Goal: Find specific page/section: Find specific page/section

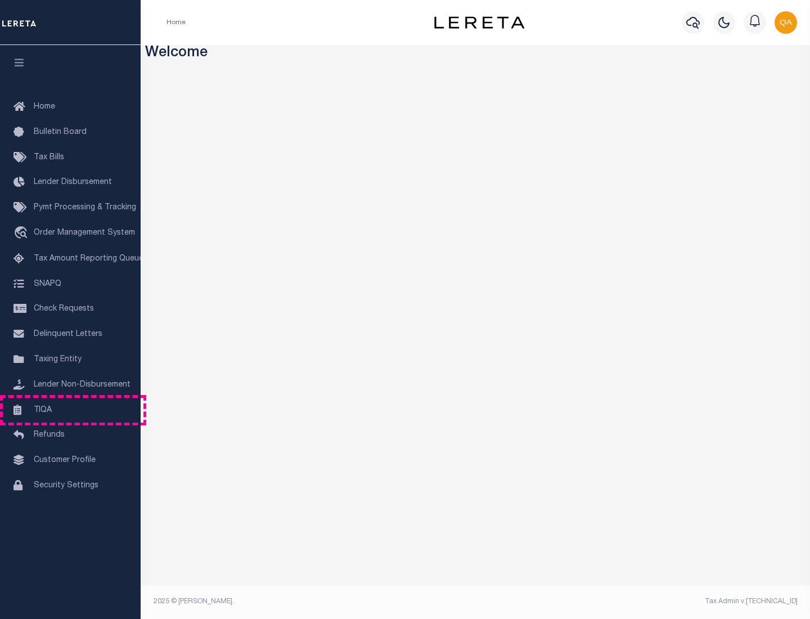
click at [70, 410] on link "TIQA" at bounding box center [70, 410] width 141 height 25
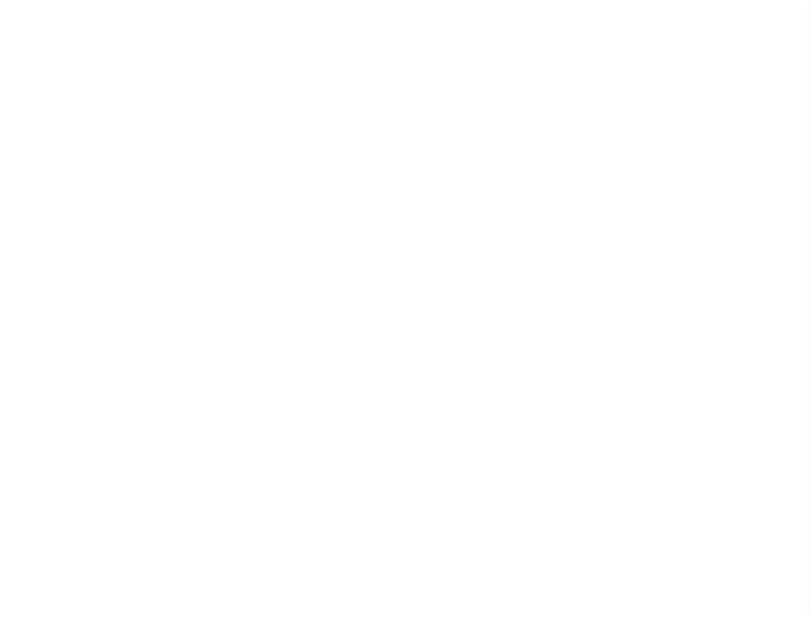
select select "200"
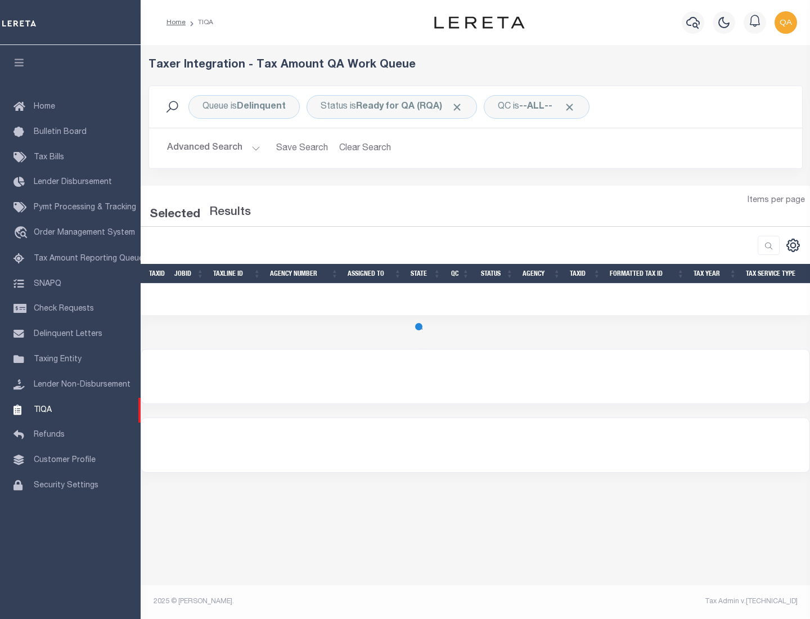
select select "200"
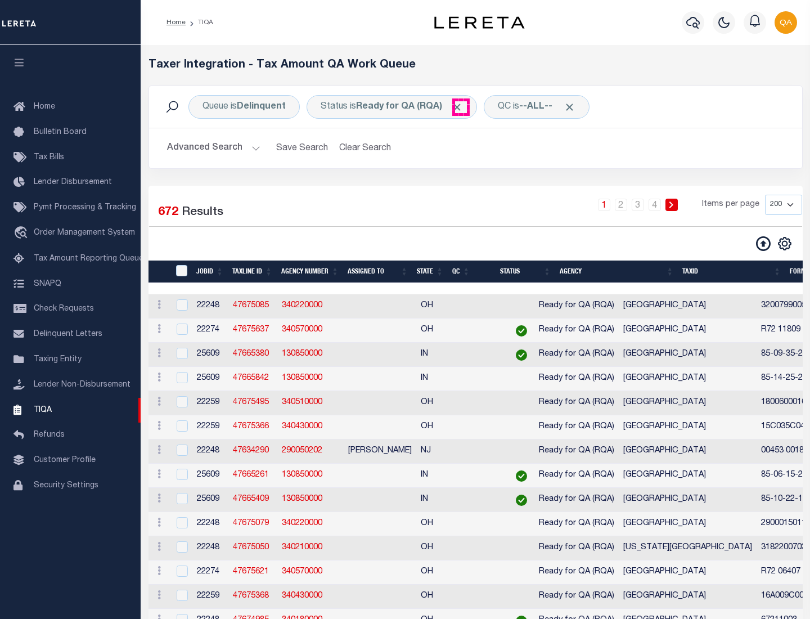
click at [461, 107] on span "Click to Remove" at bounding box center [457, 107] width 12 height 12
